Goal: Transaction & Acquisition: Purchase product/service

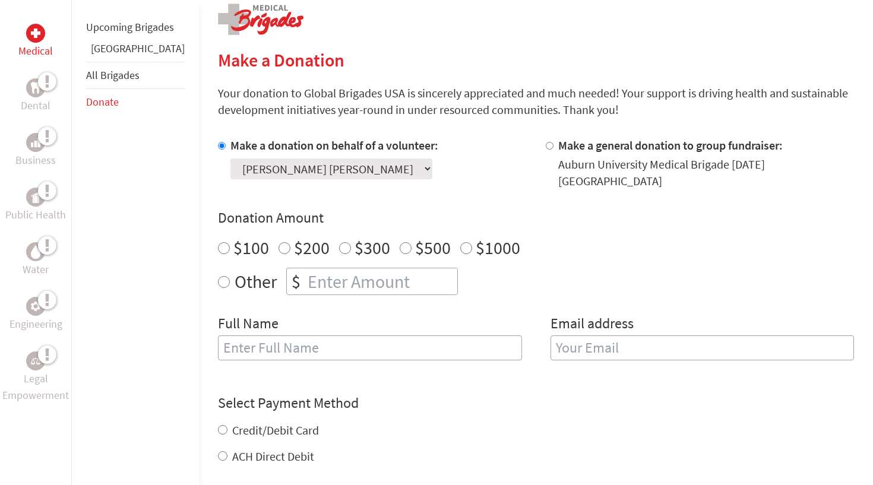
scroll to position [218, 0]
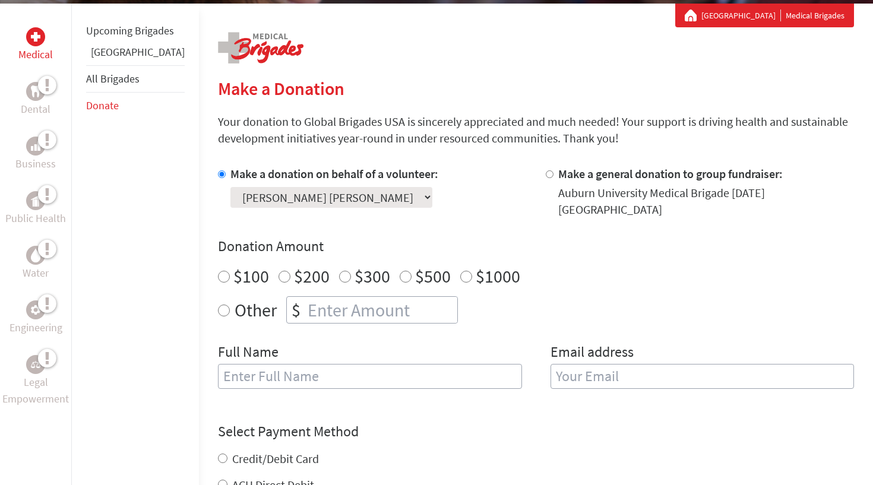
click at [110, 59] on link "[GEOGRAPHIC_DATA]" at bounding box center [138, 52] width 94 height 14
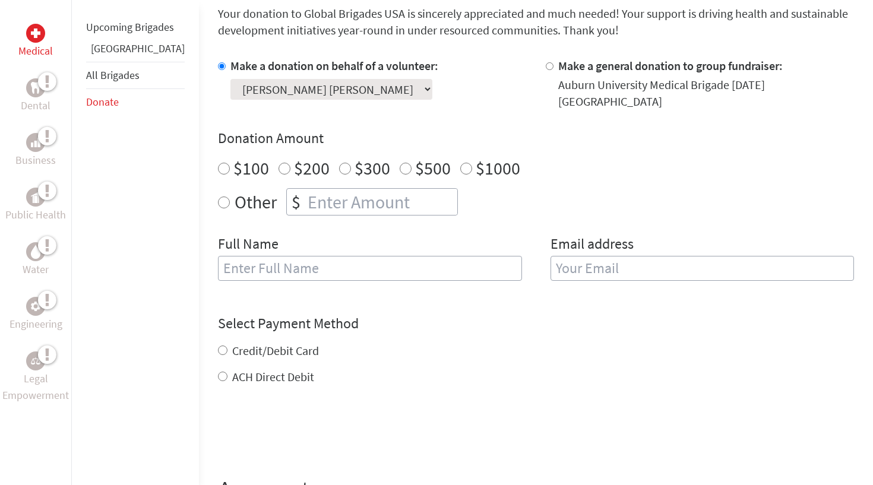
scroll to position [326, 0]
click at [400, 163] on input "$500" at bounding box center [406, 169] width 12 height 12
radio input "true"
click at [362, 189] on input "number" at bounding box center [381, 202] width 152 height 26
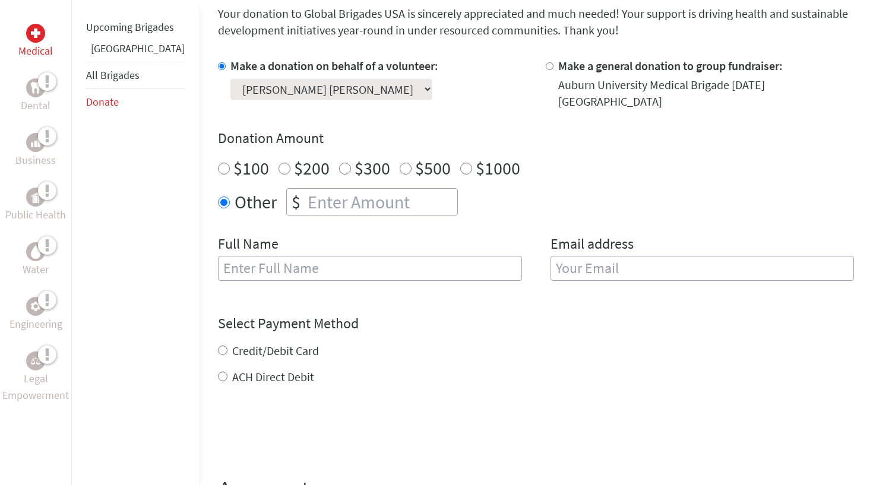
click at [362, 189] on input "number" at bounding box center [381, 202] width 152 height 26
click at [301, 269] on div "Full Name" at bounding box center [370, 265] width 304 height 61
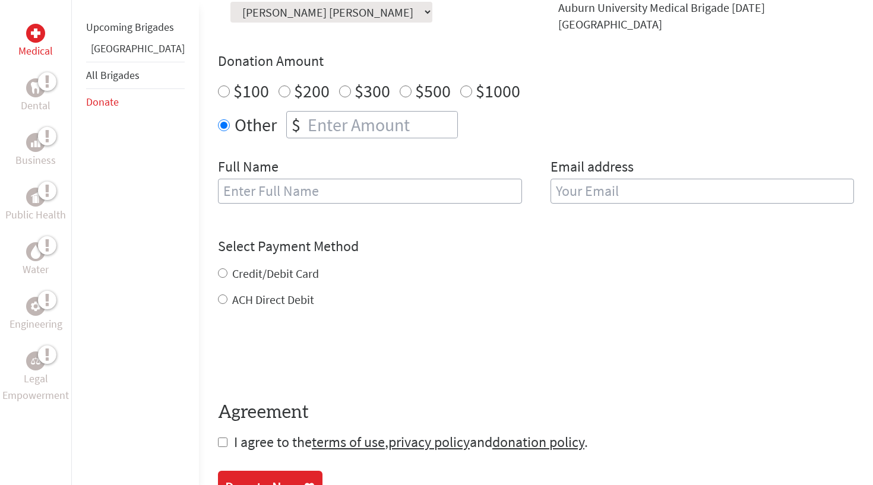
scroll to position [147, 0]
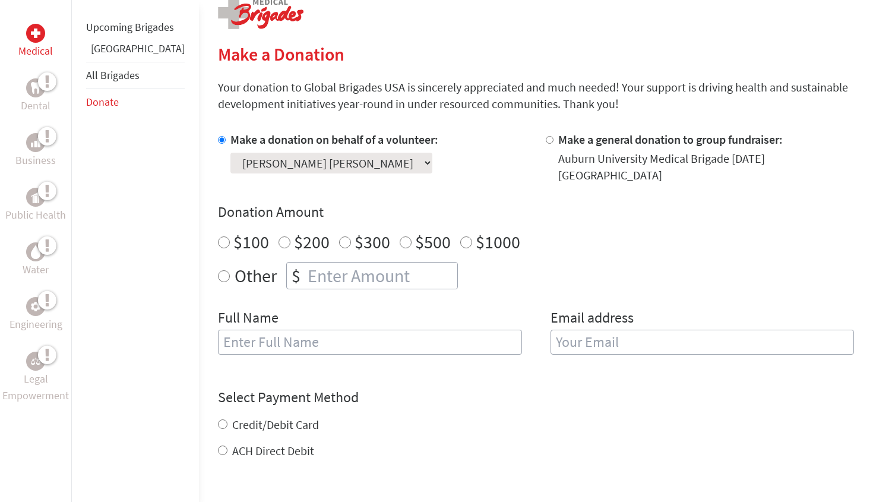
scroll to position [253, 0]
click at [422, 313] on div "Full Name" at bounding box center [370, 338] width 304 height 61
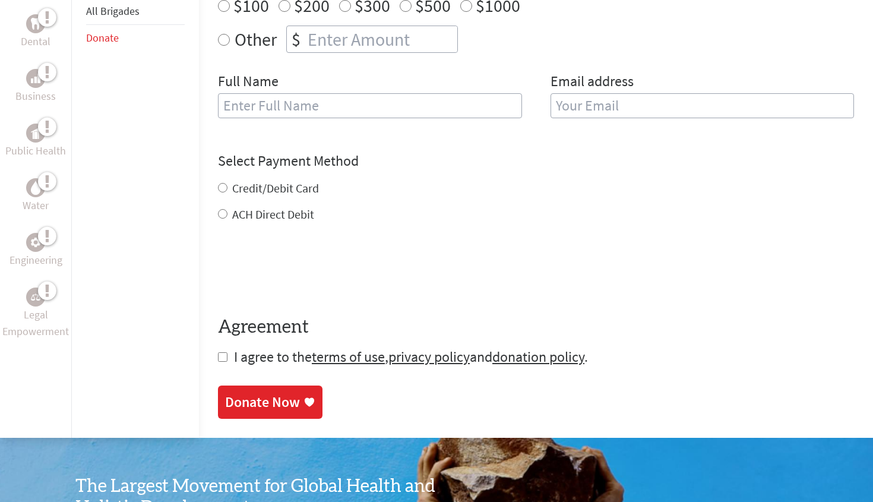
click at [242, 207] on label "ACH Direct Debit" at bounding box center [273, 214] width 82 height 15
click at [228, 209] on input "ACH Direct Debit" at bounding box center [223, 214] width 10 height 10
radio input "true"
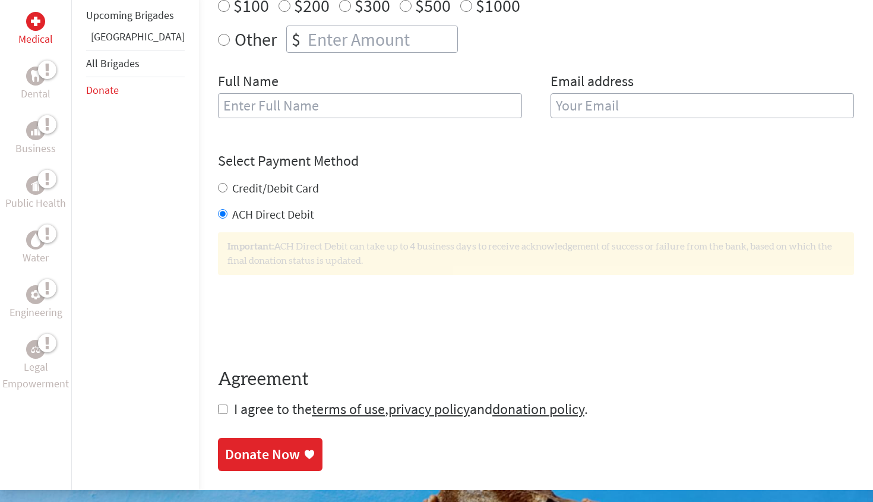
click at [242, 182] on label "Credit/Debit Card" at bounding box center [275, 188] width 87 height 15
click at [228, 183] on input "Credit/Debit Card" at bounding box center [223, 188] width 10 height 10
radio input "true"
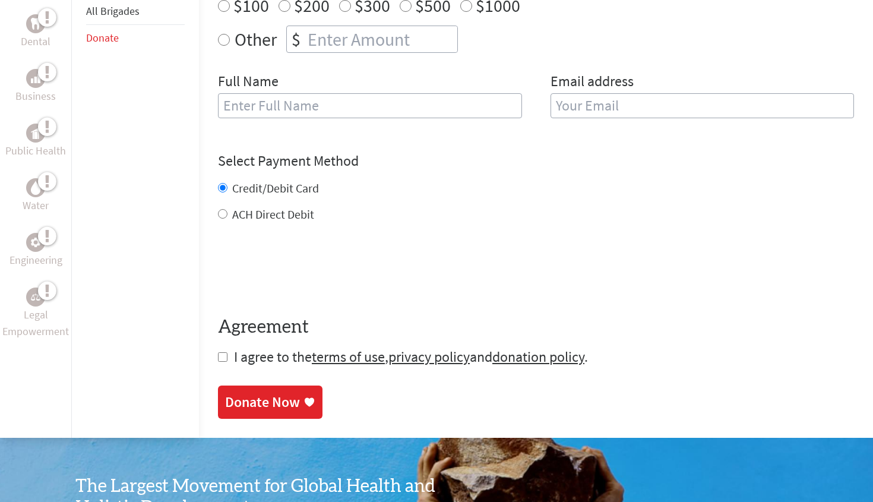
click at [385, 265] on div at bounding box center [536, 270] width 636 height 46
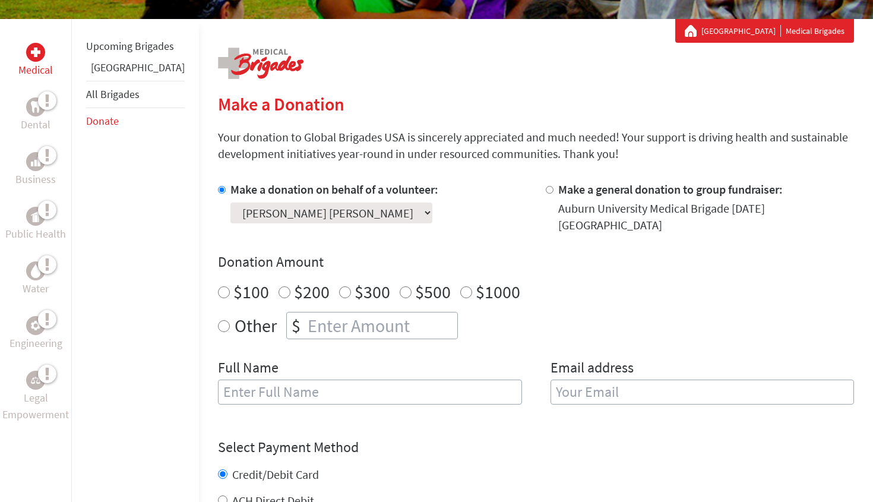
scroll to position [428, 0]
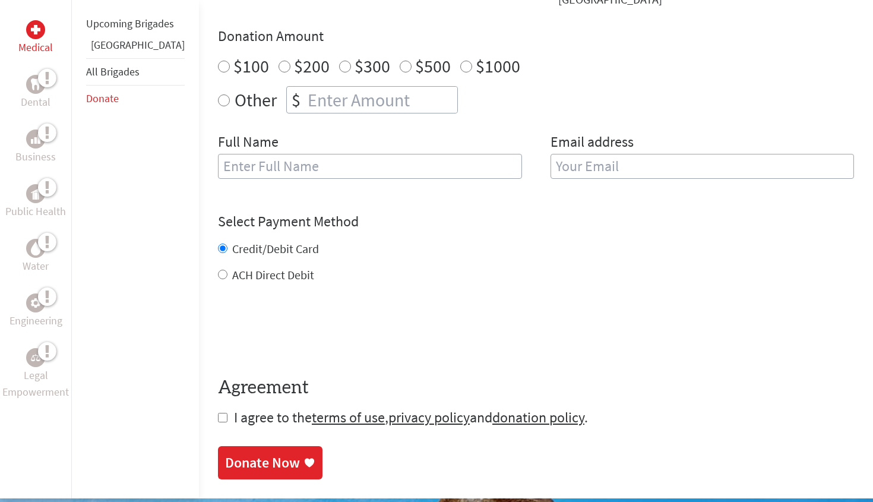
click at [309, 100] on div "$" at bounding box center [372, 99] width 172 height 27
radio input "true"
click at [309, 99] on input "number" at bounding box center [381, 100] width 152 height 26
click at [513, 86] on div "Other $ 1500" at bounding box center [536, 99] width 636 height 27
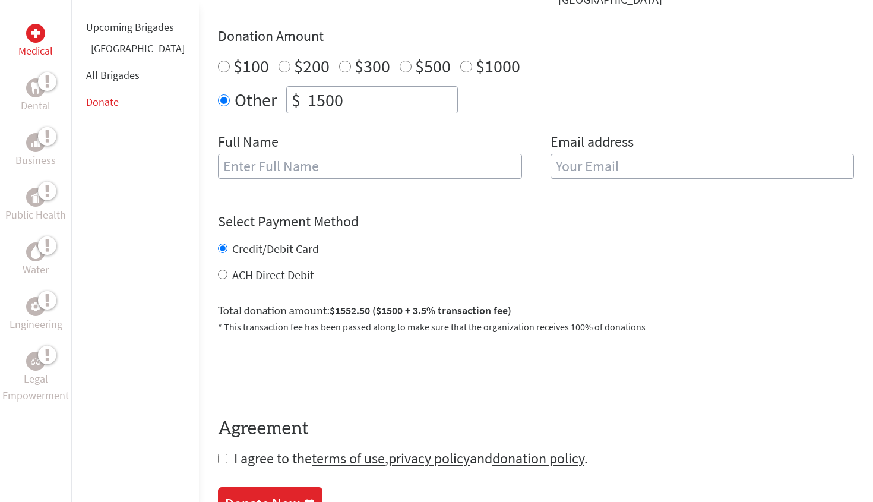
click at [363, 87] on input "1500" at bounding box center [381, 100] width 152 height 26
type input "1500"
click at [405, 154] on input "Kassaundra" at bounding box center [370, 166] width 304 height 25
type input "Kassaundra Sanders"
click at [582, 157] on input "email" at bounding box center [703, 166] width 304 height 25
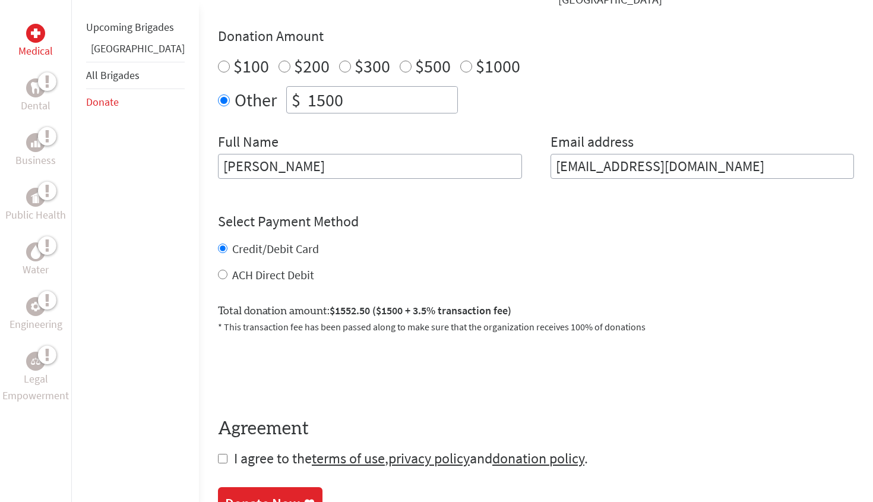
click at [565, 154] on input "[EMAIL_ADDRESS][DOMAIN_NAME]" at bounding box center [703, 166] width 304 height 25
type input "kasaundrae@gmail.com"
click at [559, 184] on form "Make a donation on behalf of a volunteer: Select a volunteer... Amber Peoples A…" at bounding box center [536, 211] width 636 height 513
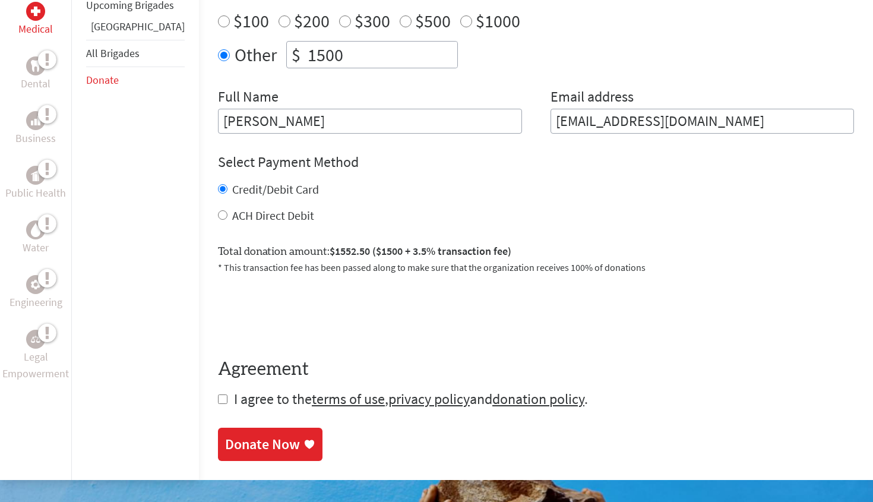
scroll to position [475, 0]
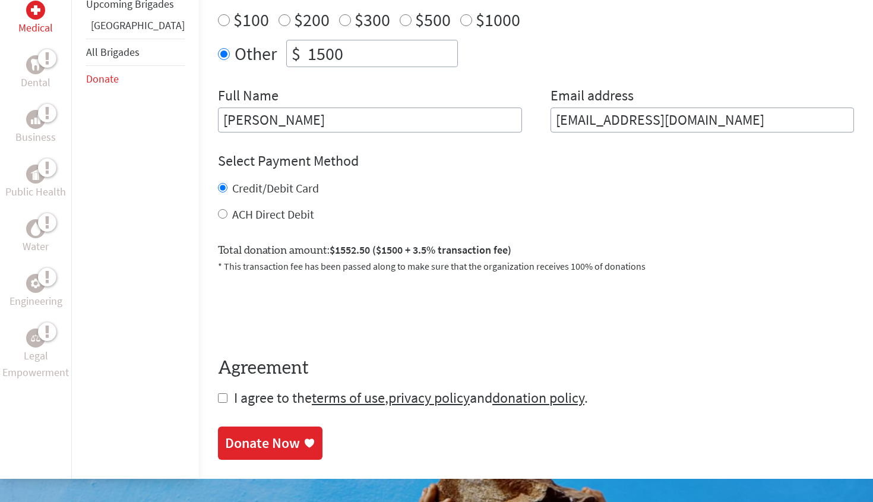
click at [234, 389] on span "I agree to the terms of use , privacy policy and donation policy ." at bounding box center [411, 398] width 354 height 18
click at [218, 381] on form "Make a donation on behalf of a volunteer: Select a volunteer... Amber Peoples A…" at bounding box center [536, 158] width 636 height 499
click at [218, 393] on input "checkbox" at bounding box center [223, 398] width 10 height 10
checkbox input "false"
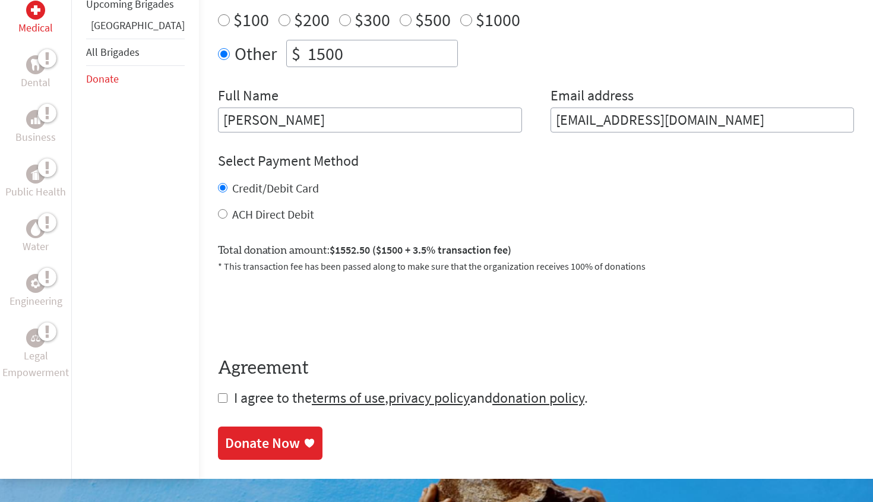
click at [558, 108] on input "kasaundrae@gmail.com" at bounding box center [703, 120] width 304 height 25
type input "[EMAIL_ADDRESS][DOMAIN_NAME]"
click at [731, 237] on div "Total donation amount: $1552.50 ($1500 + 3.5% transaction fee) * This transacti…" at bounding box center [536, 252] width 636 height 41
click at [218, 393] on input "checkbox" at bounding box center [223, 398] width 10 height 10
checkbox input "true"
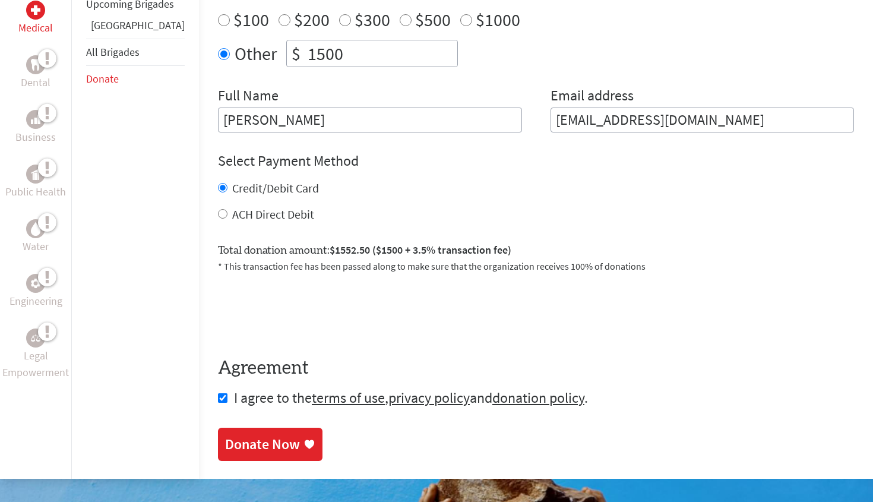
click at [228, 428] on link "Donate Now" at bounding box center [270, 444] width 105 height 33
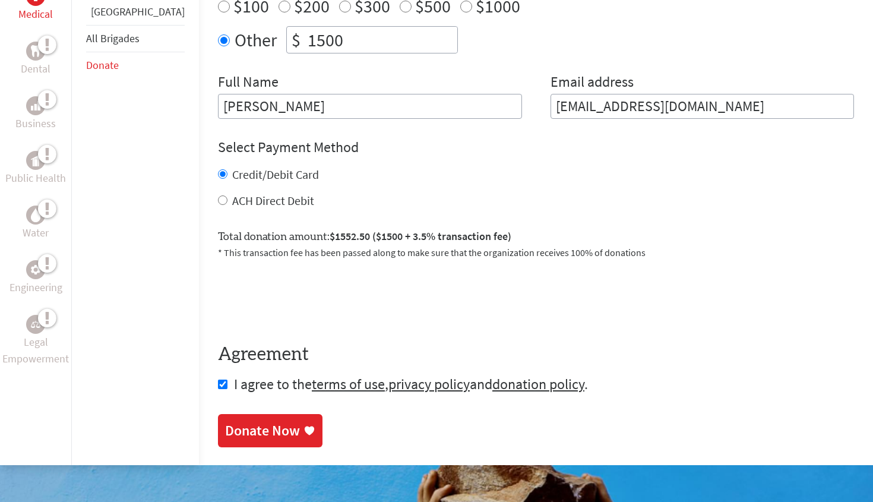
click at [233, 414] on link "Donate Now" at bounding box center [270, 430] width 105 height 33
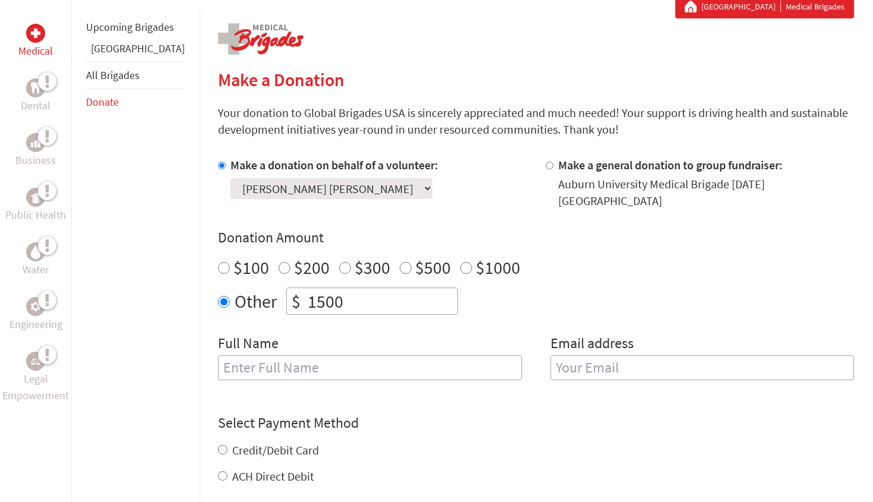
type input "1500"
click at [259, 355] on input "text" at bounding box center [370, 367] width 304 height 25
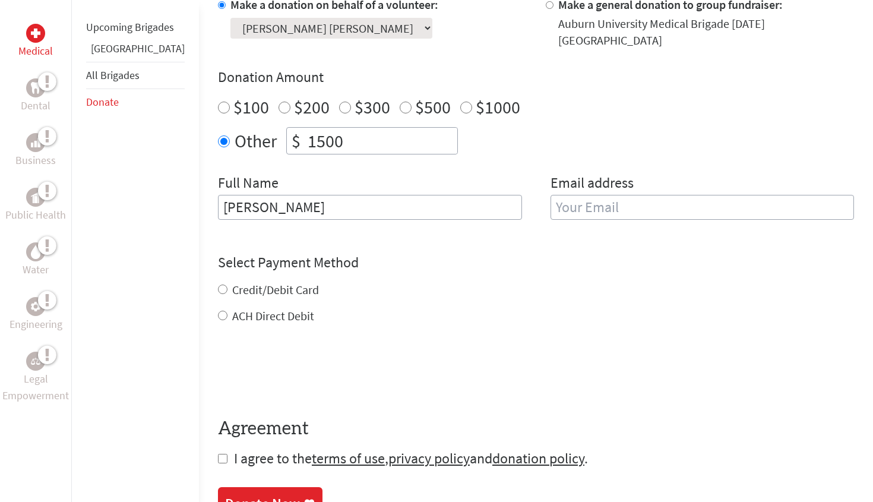
scroll to position [388, 0]
click at [630, 200] on input "email" at bounding box center [703, 206] width 304 height 25
click at [264, 195] on input "Kassaundrae [PERSON_NAME]" at bounding box center [370, 206] width 304 height 25
click at [292, 195] on input "Kassaundra [PERSON_NAME]" at bounding box center [370, 206] width 304 height 25
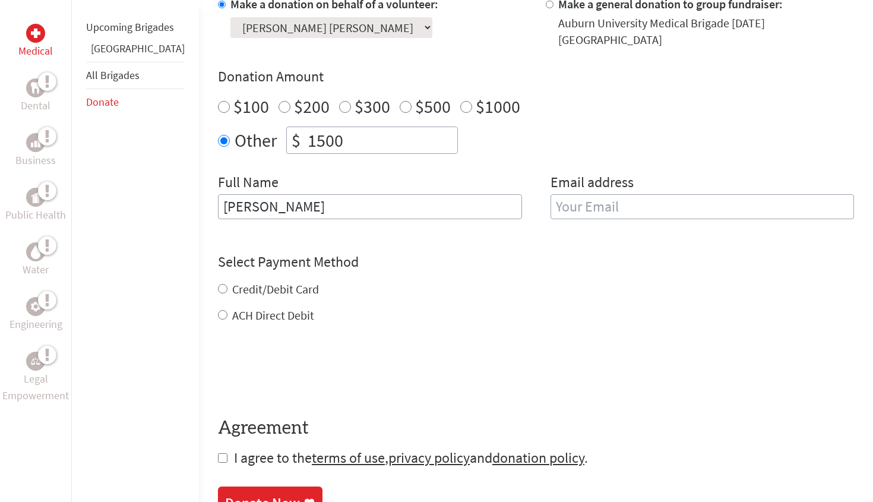
click at [604, 194] on input "email" at bounding box center [703, 206] width 304 height 25
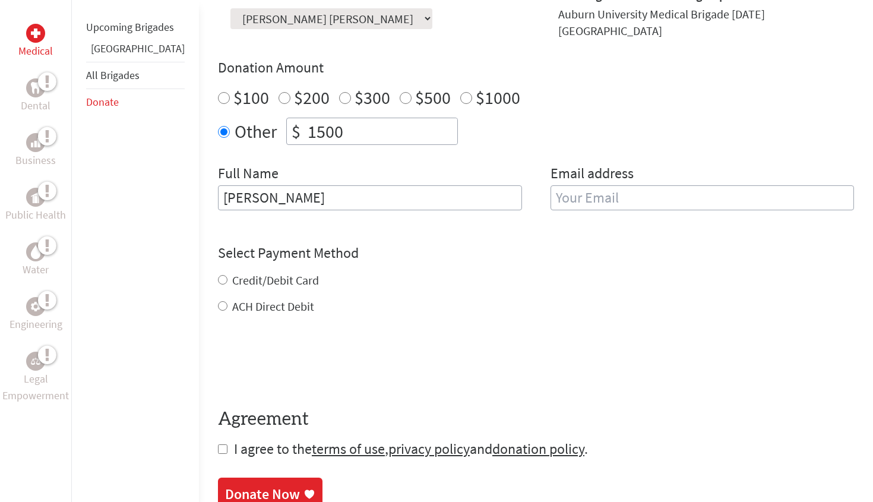
scroll to position [397, 0]
click at [273, 185] on input "[PERSON_NAME]" at bounding box center [370, 197] width 304 height 25
type input "[PERSON_NAME]"
click at [575, 185] on input "email" at bounding box center [703, 197] width 304 height 25
type input "a"
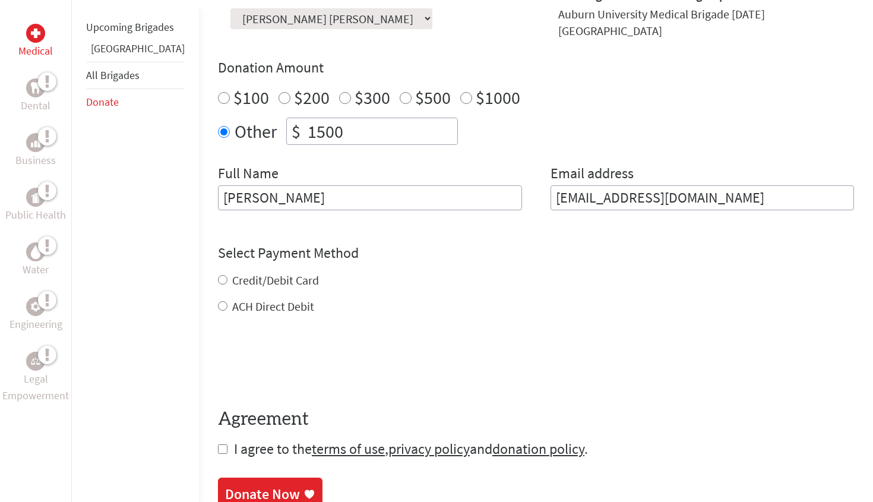
type input "[EMAIL_ADDRESS][DOMAIN_NAME]"
click at [218, 272] on div "Credit/Debit Card ACH Direct Debit" at bounding box center [536, 293] width 636 height 43
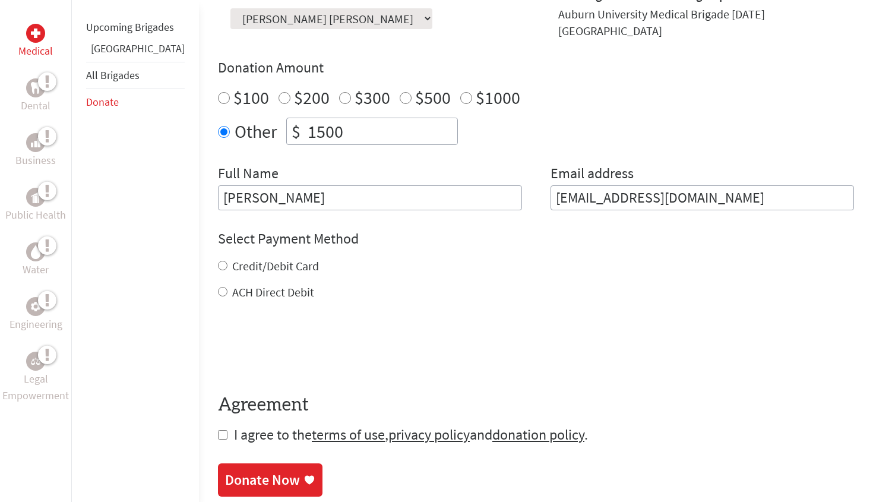
click at [218, 261] on input "Credit/Debit Card" at bounding box center [223, 266] width 10 height 10
radio input "true"
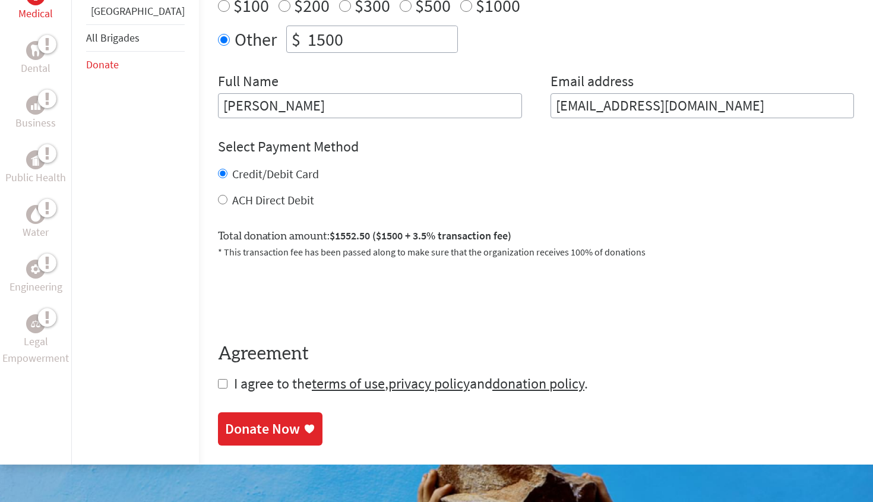
scroll to position [496, 0]
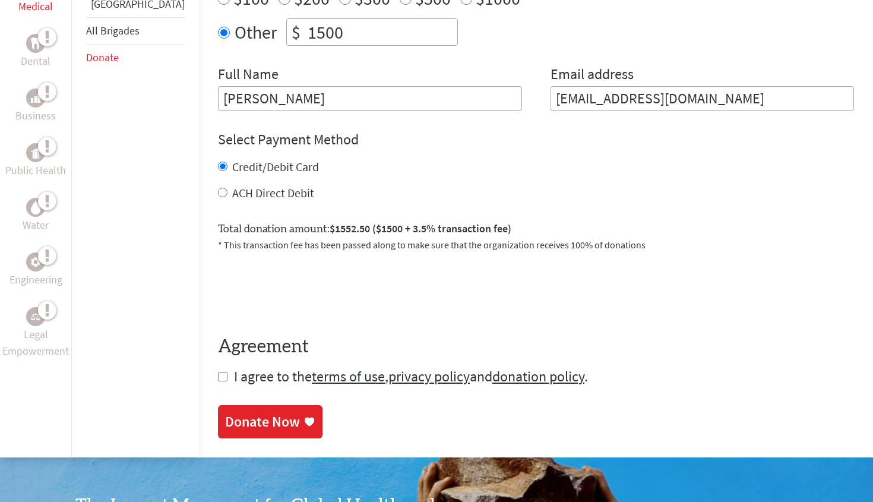
click at [218, 372] on input "checkbox" at bounding box center [223, 377] width 10 height 10
checkbox input "true"
click at [226, 414] on div "Donate Now" at bounding box center [262, 423] width 75 height 19
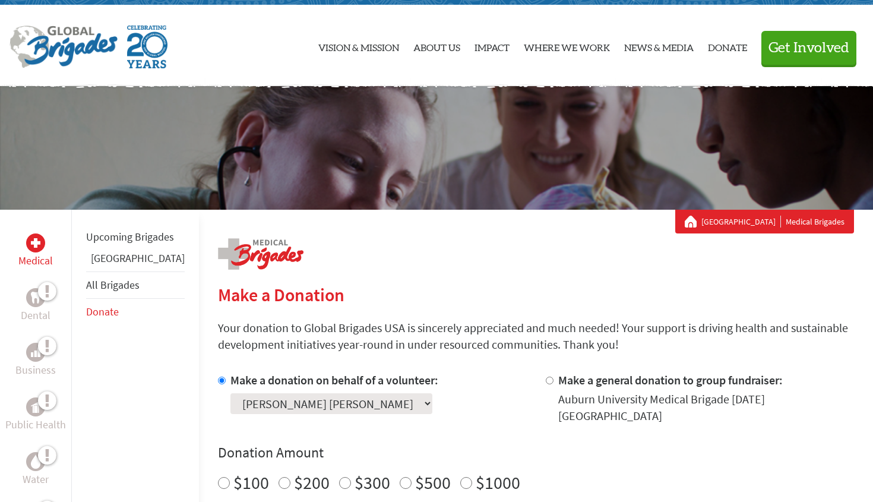
scroll to position [12, 0]
